Goal: Navigation & Orientation: Find specific page/section

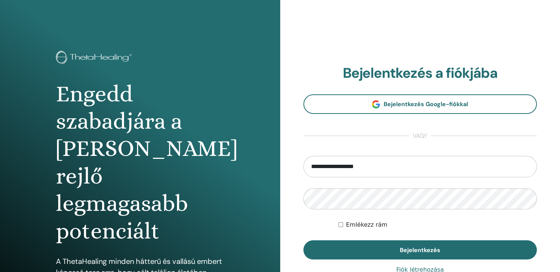
type input "**********"
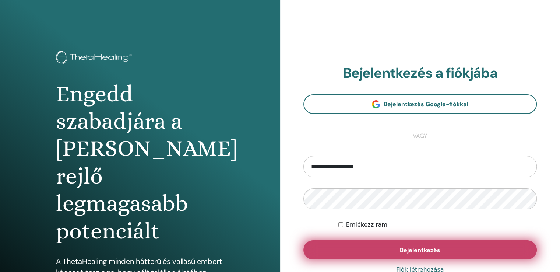
click at [369, 251] on button "Bejelentkezés" at bounding box center [420, 249] width 234 height 19
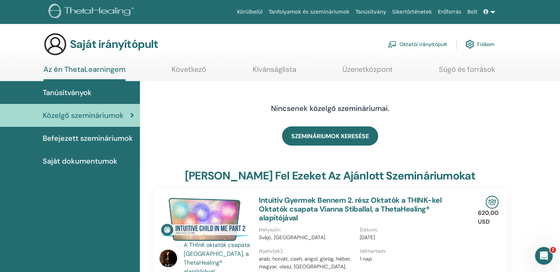
click at [416, 43] on font "Oktatói irányítópult" at bounding box center [423, 44] width 48 height 7
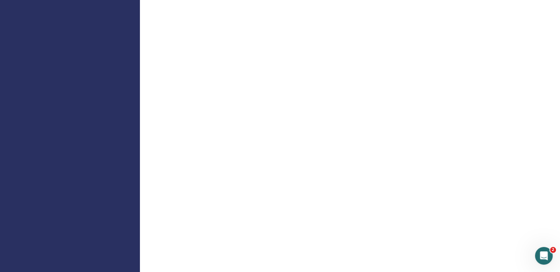
scroll to position [442, 0]
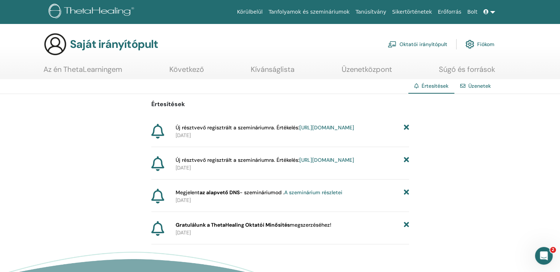
click at [299, 131] on font "https://member.thetahealing.com/instructor/seminar/377077/attendees" at bounding box center [326, 127] width 55 height 7
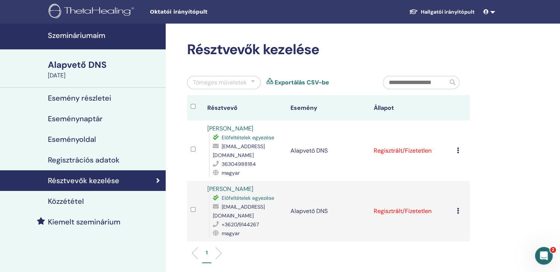
click at [494, 13] on link at bounding box center [489, 12] width 18 height 14
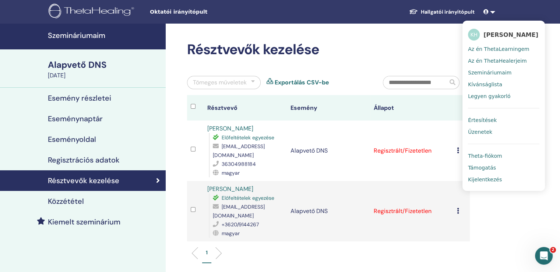
click at [495, 74] on font "Szemináriumaim" at bounding box center [489, 73] width 43 height 6
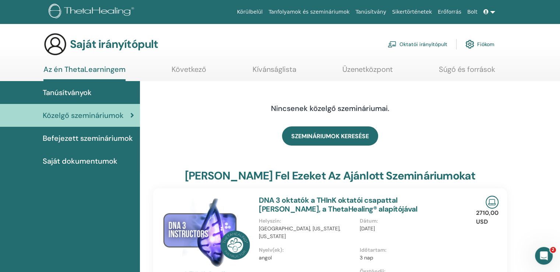
click at [490, 14] on link at bounding box center [489, 12] width 18 height 14
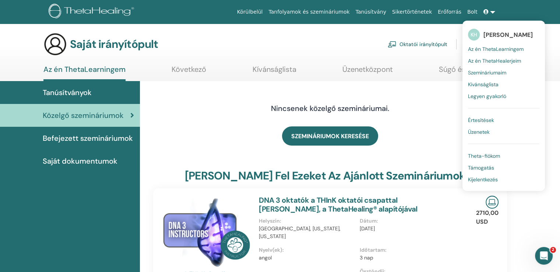
click at [419, 115] on div "Nincsenek közelgő szemináriumai." at bounding box center [330, 108] width 232 height 37
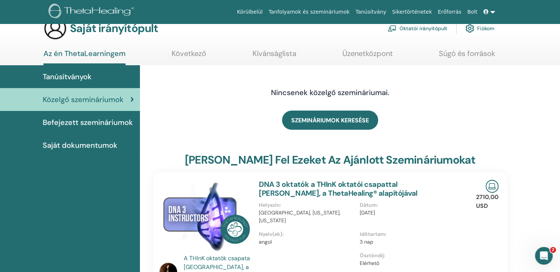
scroll to position [93, 0]
